Goal: Task Accomplishment & Management: Use online tool/utility

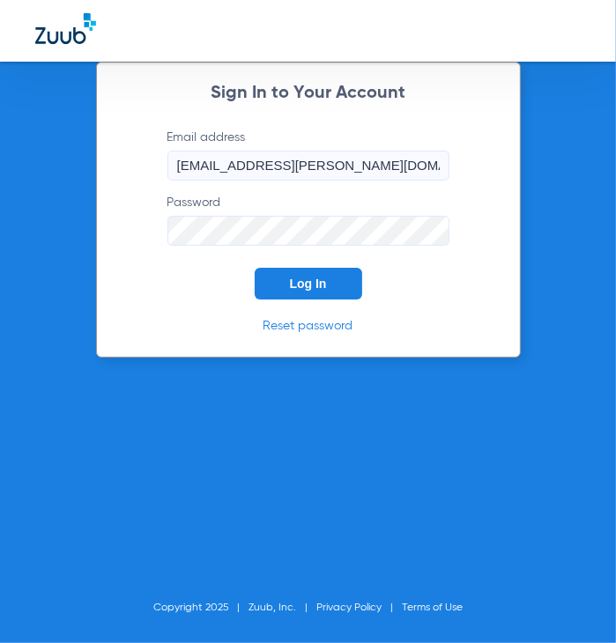
click at [344, 57] on div at bounding box center [308, 31] width 616 height 62
click at [350, 288] on button "Log In" at bounding box center [308, 284] width 107 height 32
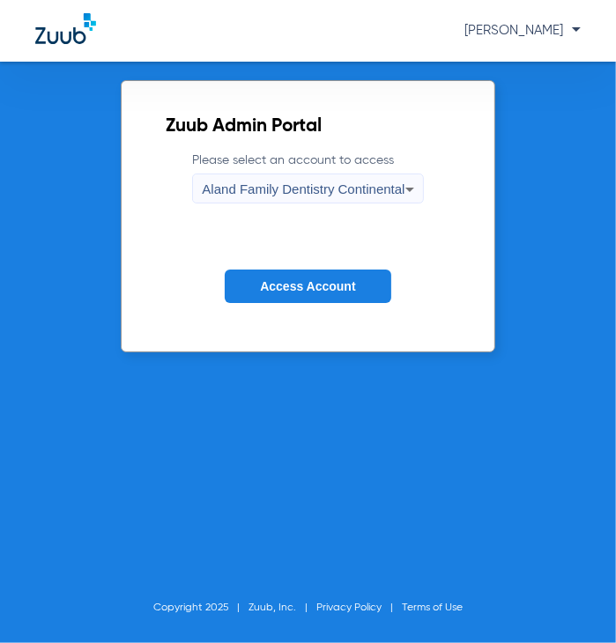
click at [206, 196] on div "Aland Family Dentistry Continental" at bounding box center [303, 189] width 203 height 30
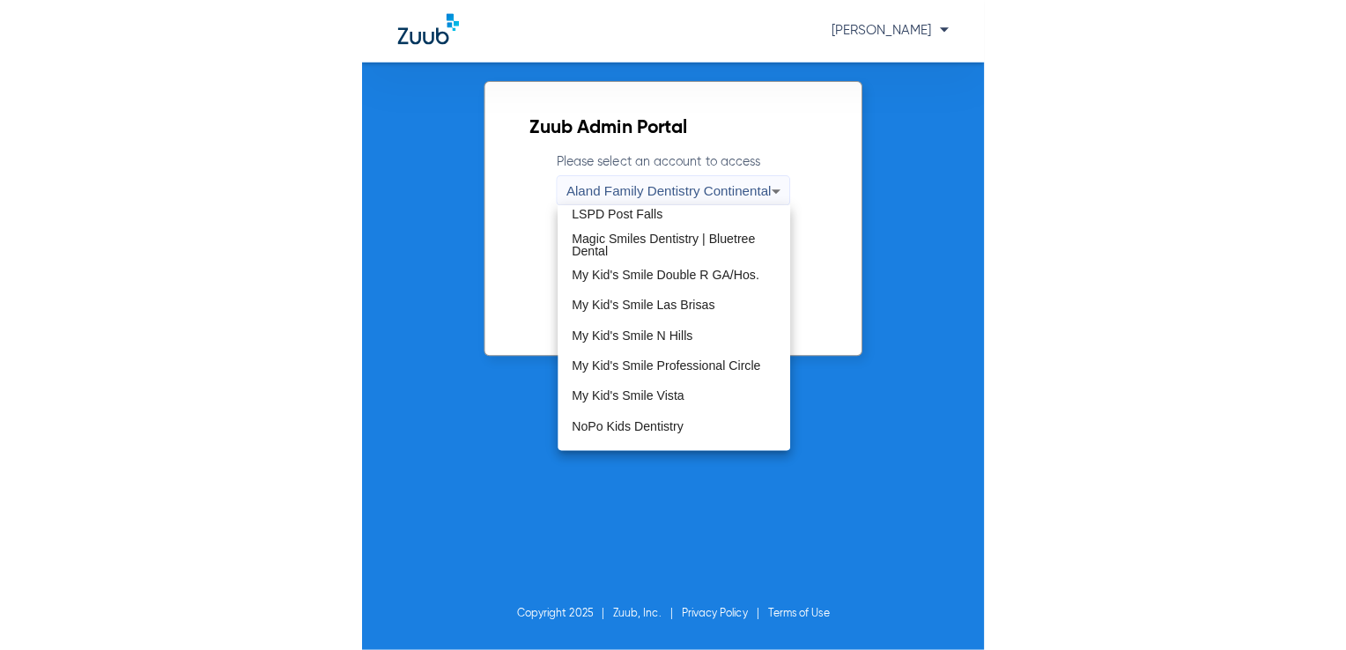
scroll to position [536, 0]
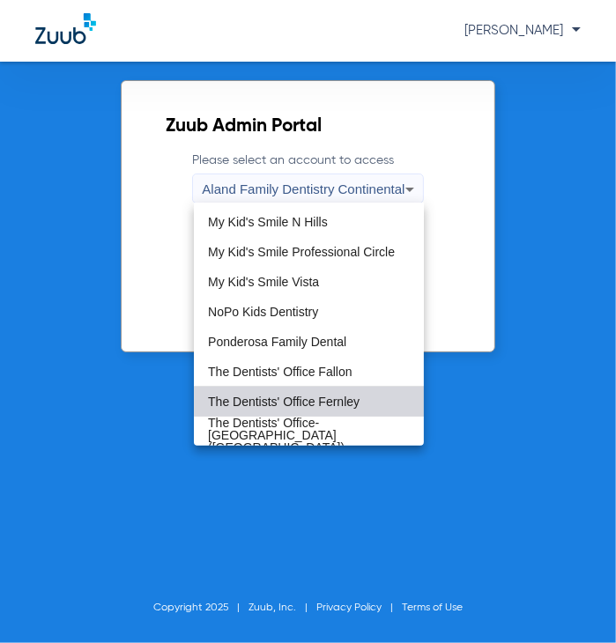
click at [367, 399] on mat-option "The Dentists' Office Fernley" at bounding box center [309, 402] width 230 height 30
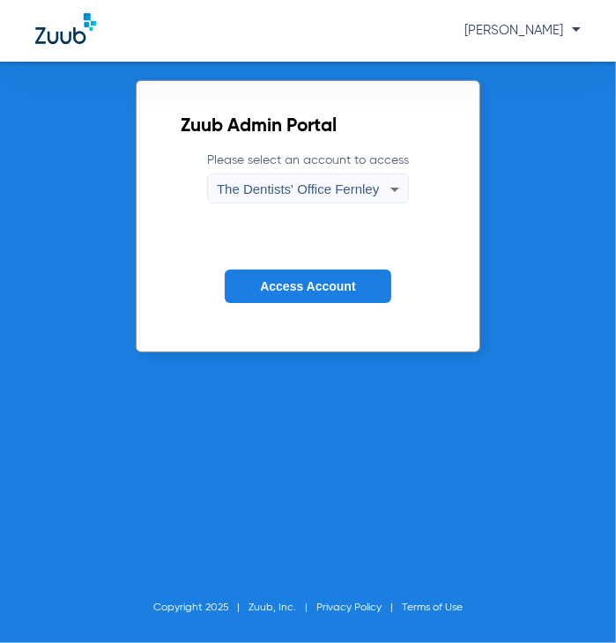
click at [348, 272] on button "Access Account" at bounding box center [308, 287] width 166 height 34
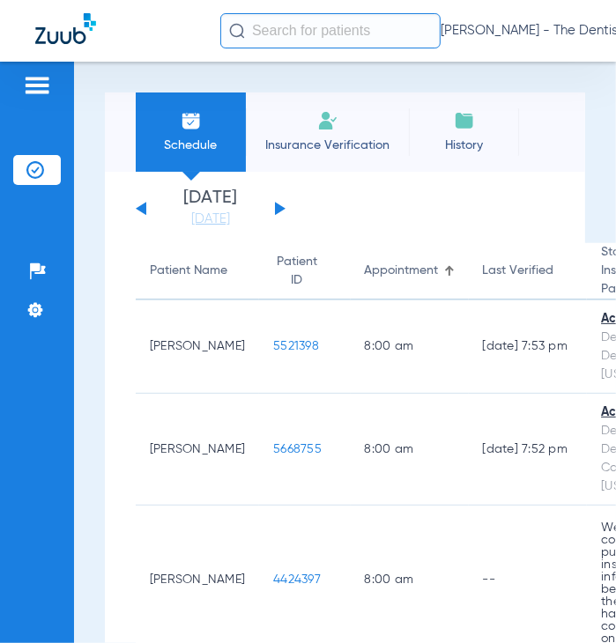
drag, startPoint x: 75, startPoint y: 285, endPoint x: 107, endPoint y: 278, distance: 32.7
click at [75, 285] on div "Schedule Insurance Verification History Last Appt. Sync Time: [DATE] - 03:17 PM…" at bounding box center [345, 353] width 542 height 582
click at [183, 218] on link "[DATE]" at bounding box center [211, 220] width 106 height 18
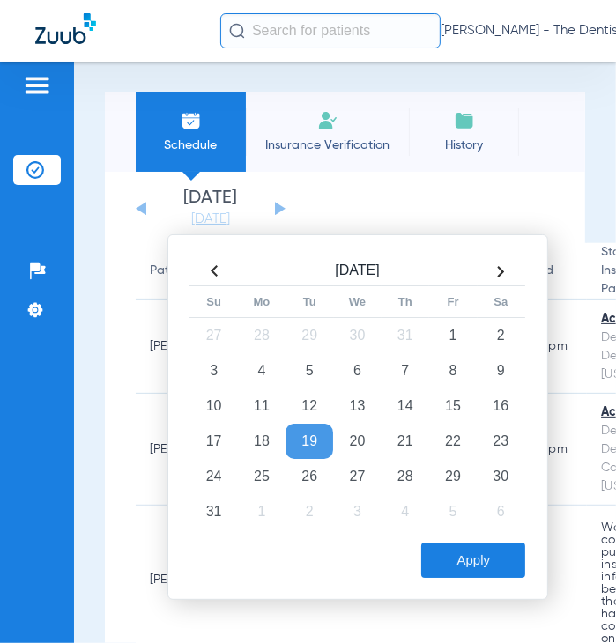
click at [495, 279] on th at bounding box center [501, 271] width 48 height 28
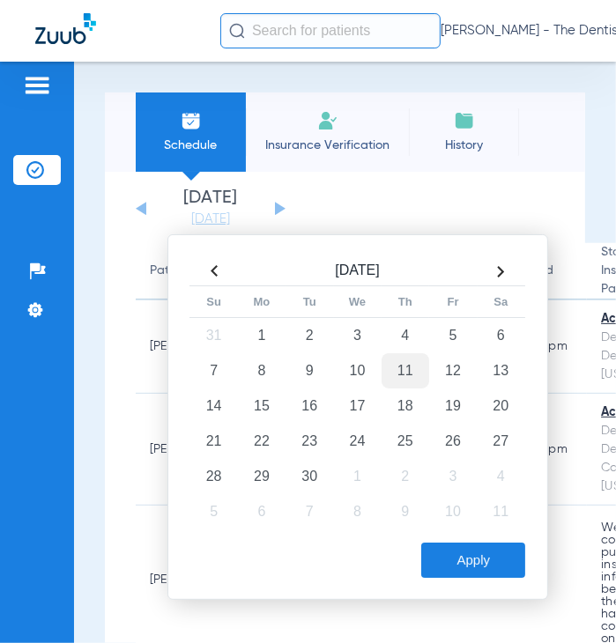
click at [388, 374] on td "11" at bounding box center [406, 370] width 48 height 35
click at [367, 369] on td "10" at bounding box center [357, 370] width 48 height 35
click at [471, 569] on button "Apply" at bounding box center [473, 560] width 104 height 35
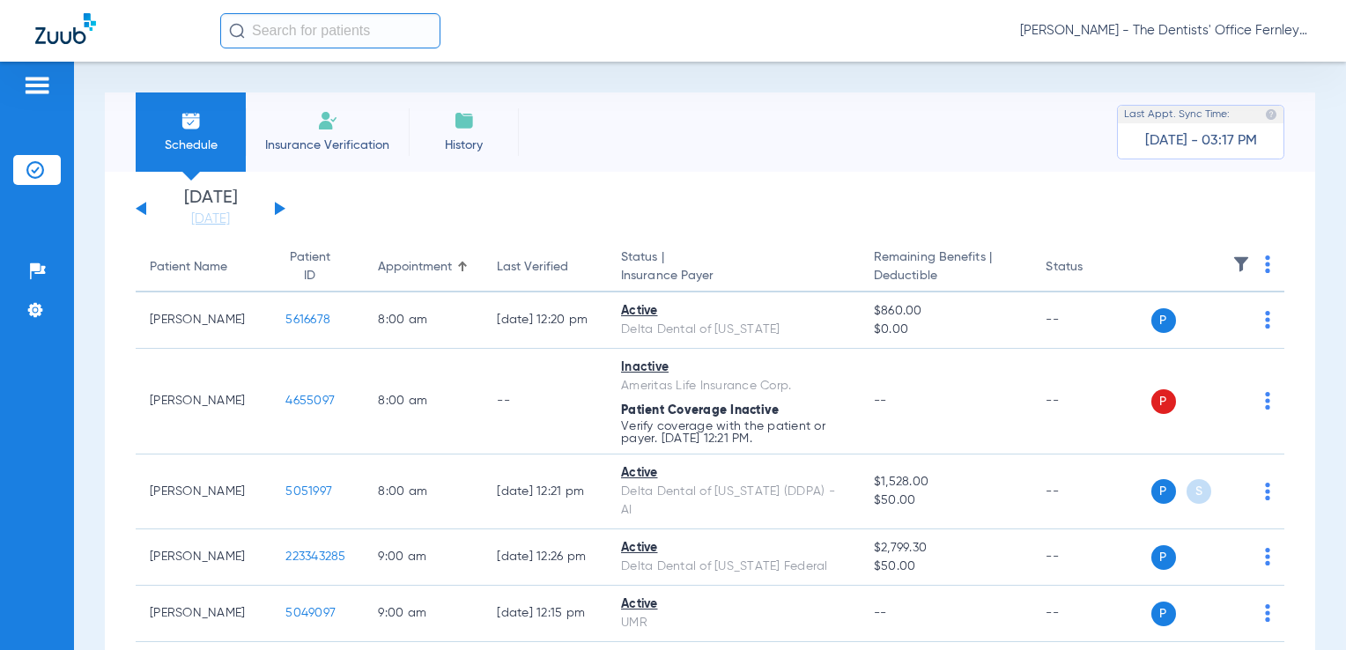
click at [285, 206] on div "[DATE] [DATE] [DATE] [DATE] [DATE] [DATE] [DATE] [DATE] [DATE] [DATE] [DATE] [D…" at bounding box center [211, 208] width 150 height 39
click at [281, 209] on button at bounding box center [280, 208] width 11 height 13
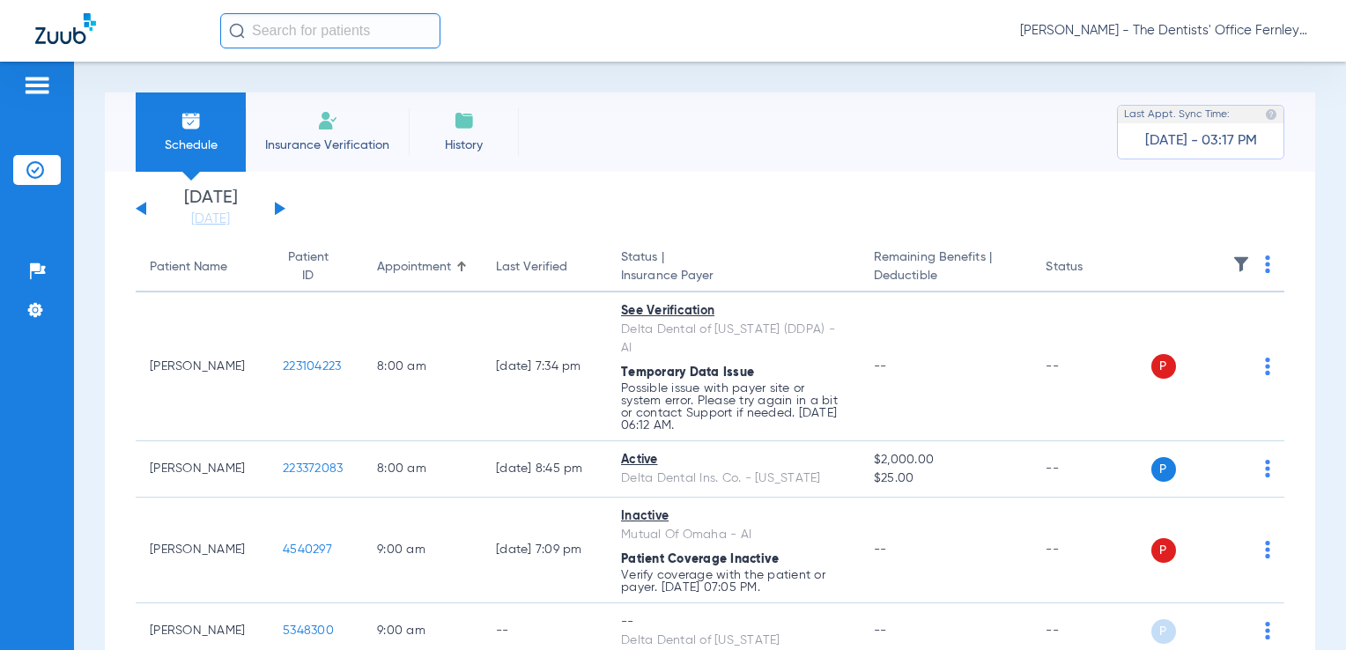
click at [615, 259] on th at bounding box center [1219, 267] width 134 height 49
click at [615, 263] on img at bounding box center [1267, 265] width 5 height 18
click at [615, 340] on span "Verify All" at bounding box center [1187, 335] width 110 height 12
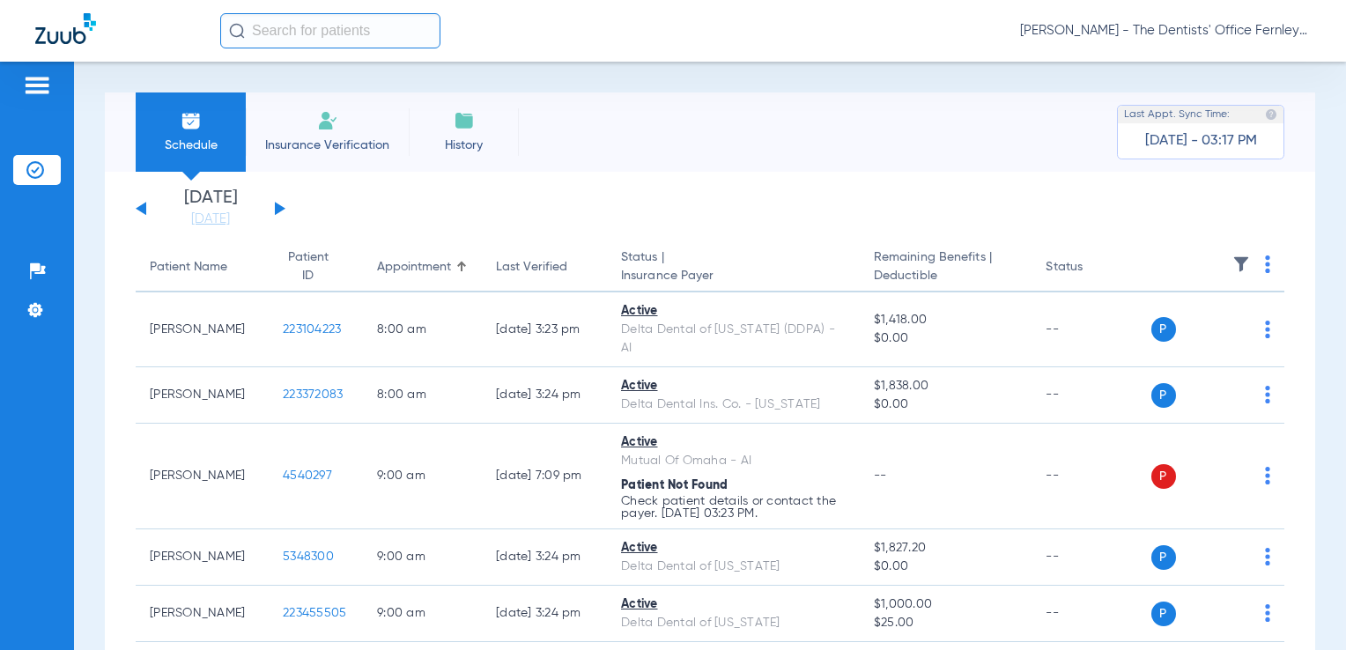
click at [284, 210] on div "[DATE] [DATE] [DATE] [DATE] [DATE] [DATE] [DATE] [DATE] [DATE] [DATE] [DATE] [D…" at bounding box center [211, 208] width 150 height 39
click at [269, 210] on div "[DATE] [DATE] [DATE] [DATE] [DATE] [DATE] [DATE] [DATE] [DATE] [DATE] [DATE] [D…" at bounding box center [211, 208] width 150 height 39
click at [273, 210] on div "[DATE] [DATE] [DATE] [DATE] [DATE] [DATE] [DATE] [DATE] [DATE] [DATE] [DATE] [D…" at bounding box center [211, 208] width 150 height 39
click at [277, 210] on button at bounding box center [280, 208] width 11 height 13
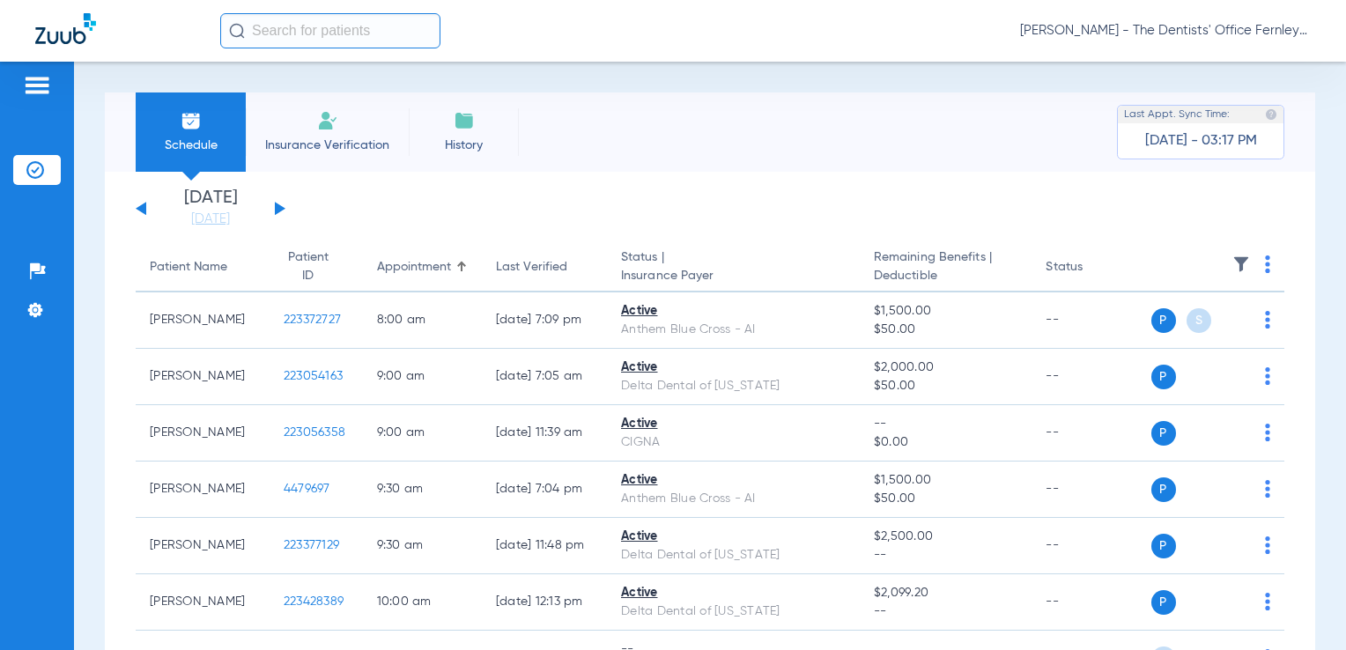
click at [615, 183] on div "[DATE] [DATE] [DATE] [DATE] [DATE] [DATE] [DATE] [DATE] [DATE] [DATE] [DATE] [D…" at bounding box center [710, 611] width 1211 height 879
click at [615, 262] on img at bounding box center [1267, 265] width 5 height 18
click at [615, 330] on span "Verify All" at bounding box center [1187, 335] width 110 height 12
click at [278, 206] on button at bounding box center [280, 208] width 11 height 13
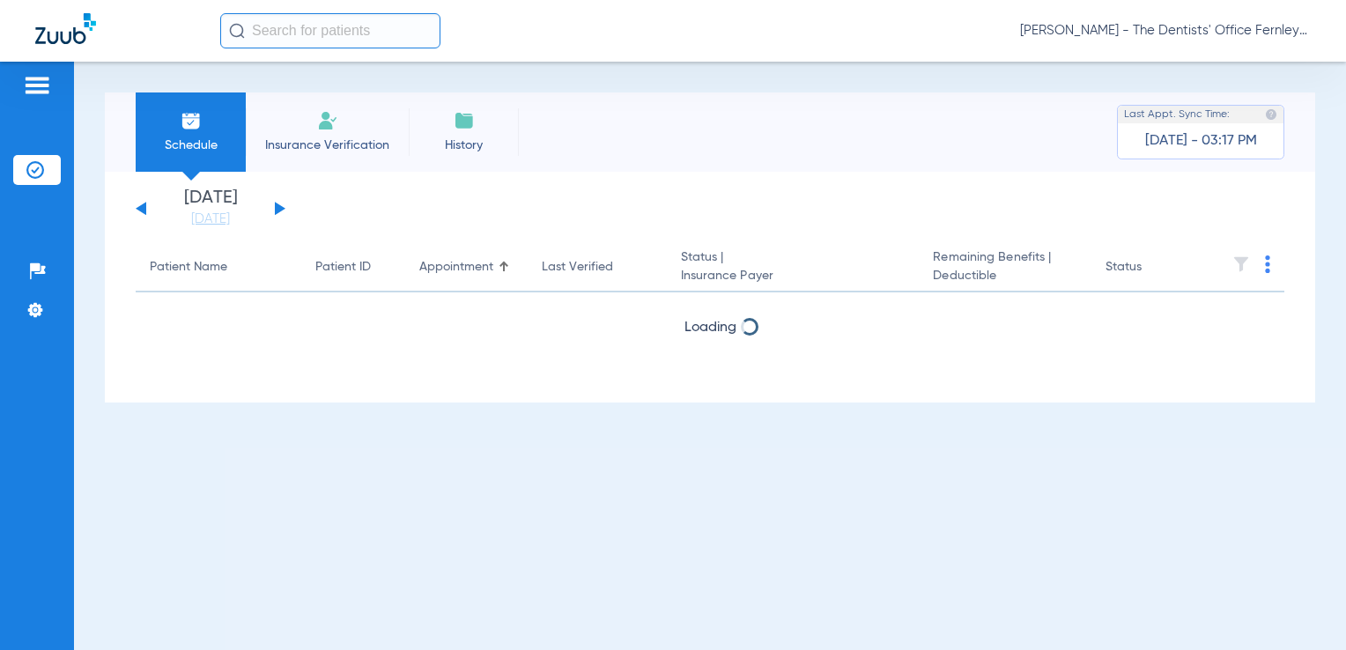
click at [278, 206] on button at bounding box center [280, 208] width 11 height 13
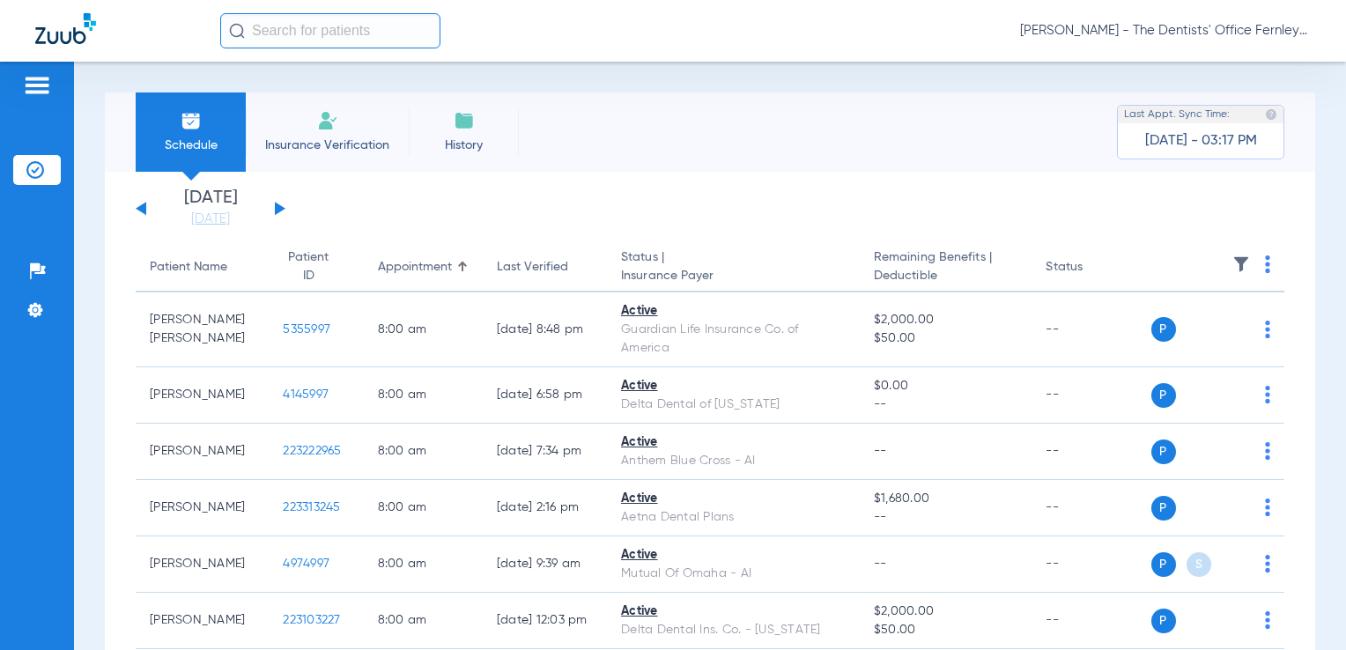
click at [615, 263] on img at bounding box center [1267, 265] width 5 height 18
click at [615, 329] on span "Verify All" at bounding box center [1187, 335] width 110 height 12
